Goal: Task Accomplishment & Management: Complete application form

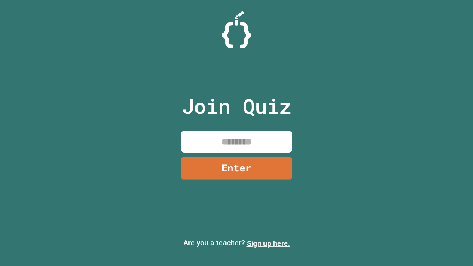
click at [268, 243] on link "Sign up here." at bounding box center [268, 243] width 43 height 9
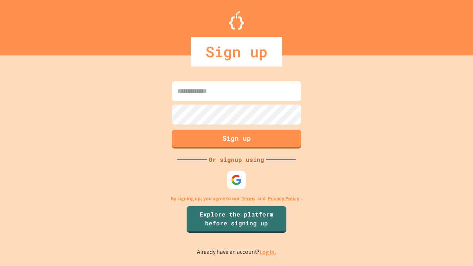
click at [268, 252] on link "Log in." at bounding box center [267, 252] width 17 height 8
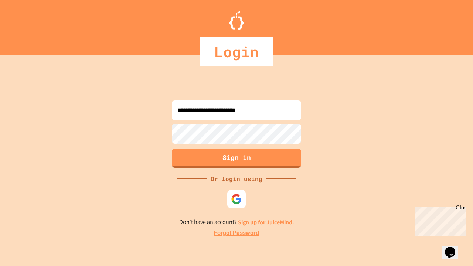
type input "**********"
